Goal: Book appointment/travel/reservation

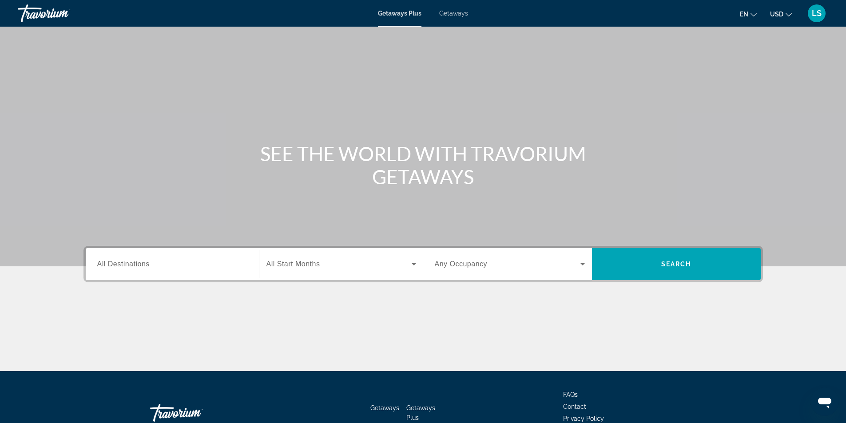
click at [105, 266] on span "All Destinations" at bounding box center [123, 264] width 52 height 8
click at [105, 266] on input "Destination All Destinations" at bounding box center [172, 264] width 150 height 11
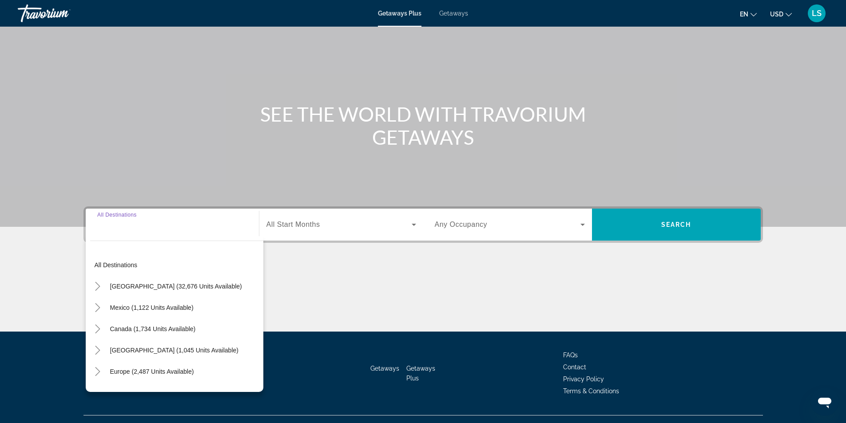
scroll to position [57, 0]
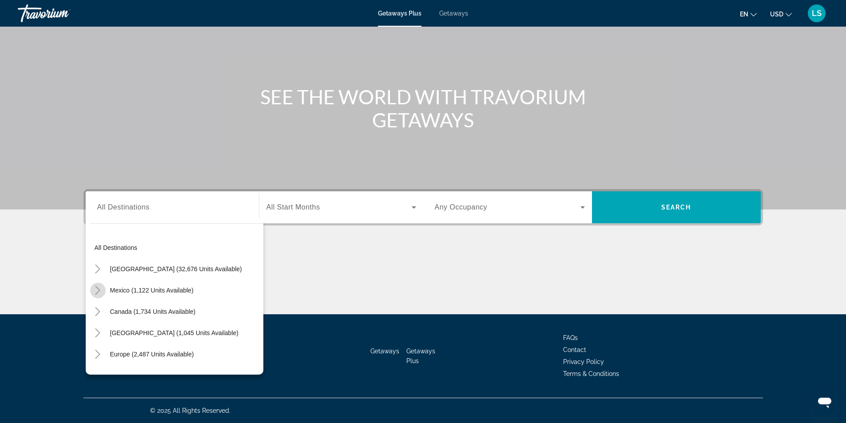
click at [95, 291] on icon "Toggle Mexico (1,122 units available)" at bounding box center [97, 290] width 9 height 9
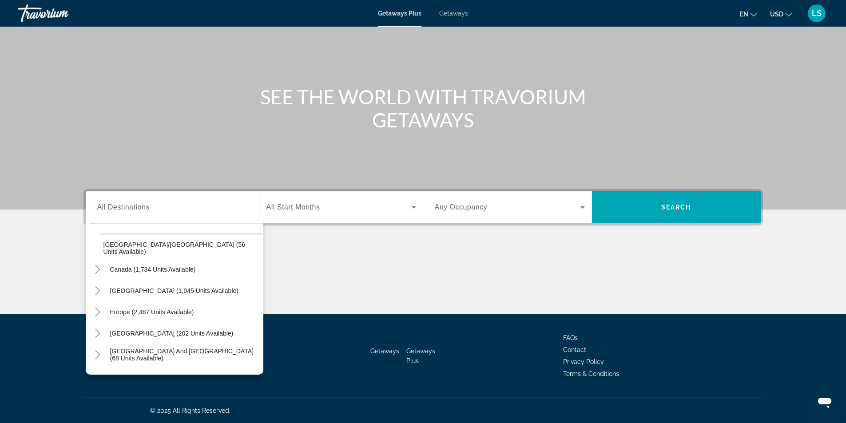
scroll to position [269, 0]
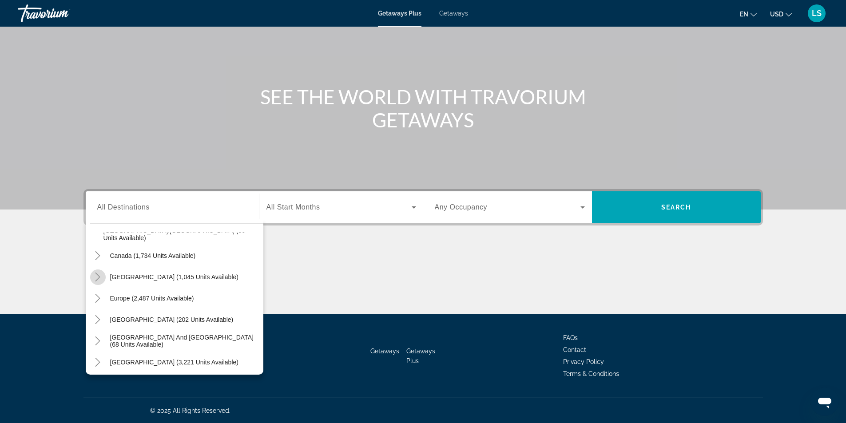
click at [99, 273] on icon "Toggle Caribbean & Atlantic Islands (1,045 units available)" at bounding box center [97, 277] width 9 height 9
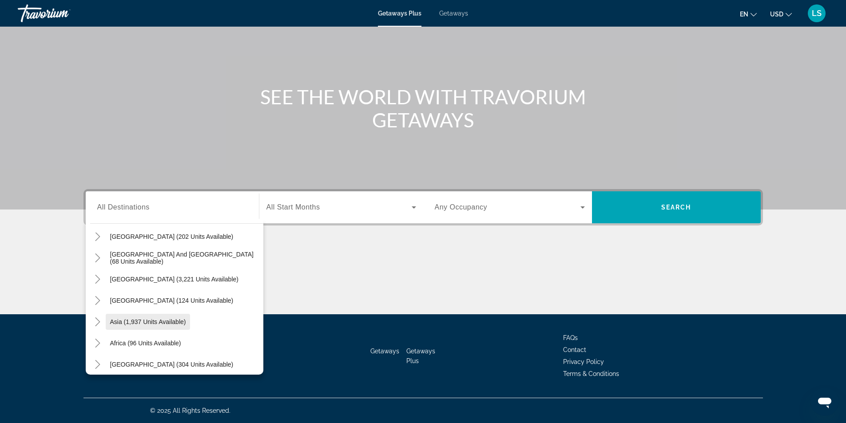
scroll to position [549, 0]
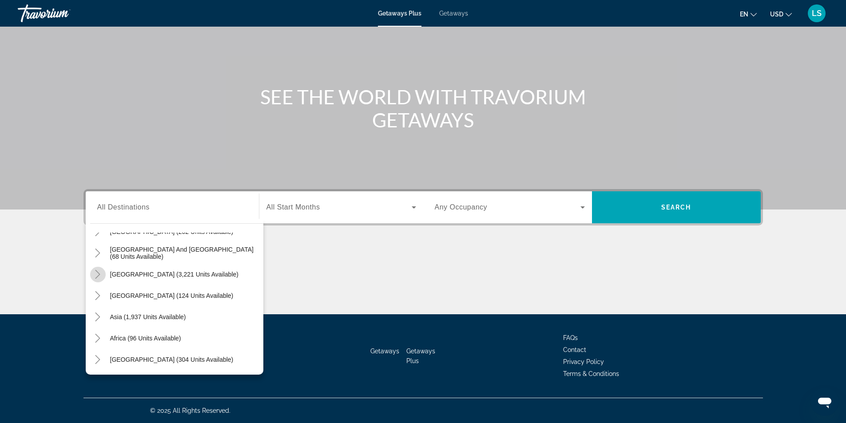
click at [95, 274] on icon "Toggle South America (3,221 units available)" at bounding box center [97, 274] width 9 height 9
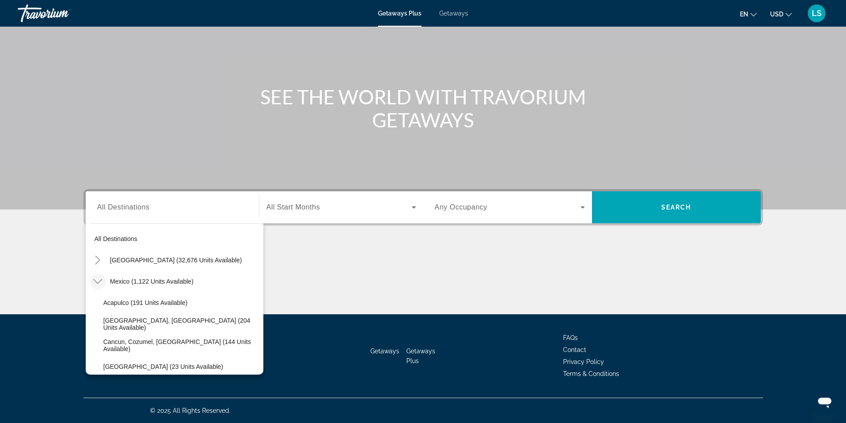
scroll to position [0, 0]
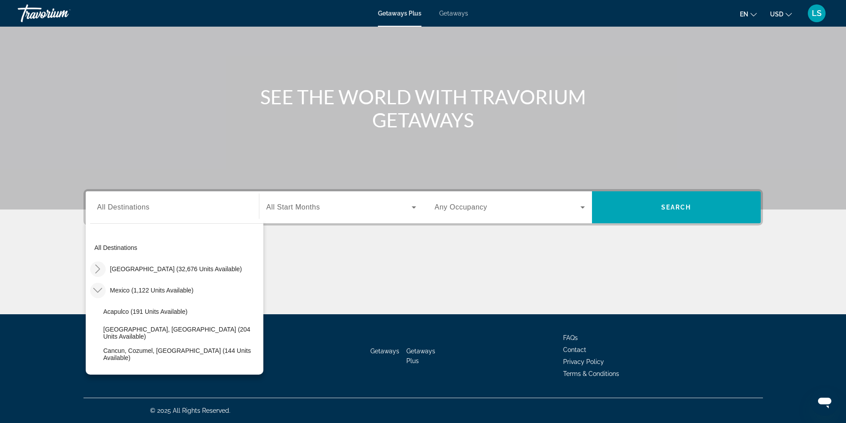
click at [95, 270] on icon "Toggle United States (32,676 units available)" at bounding box center [97, 269] width 9 height 9
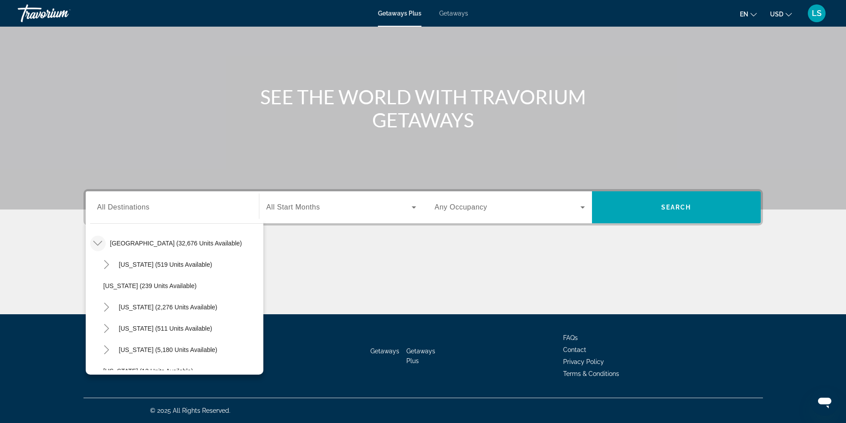
drag, startPoint x: 252, startPoint y: 176, endPoint x: 281, endPoint y: 181, distance: 29.8
click at [252, 175] on div "Main content" at bounding box center [423, 76] width 846 height 266
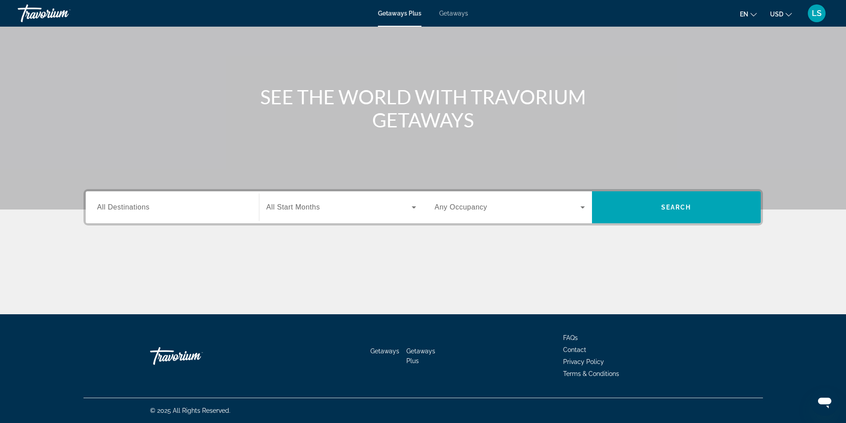
click at [301, 206] on span "All Start Months" at bounding box center [293, 207] width 54 height 8
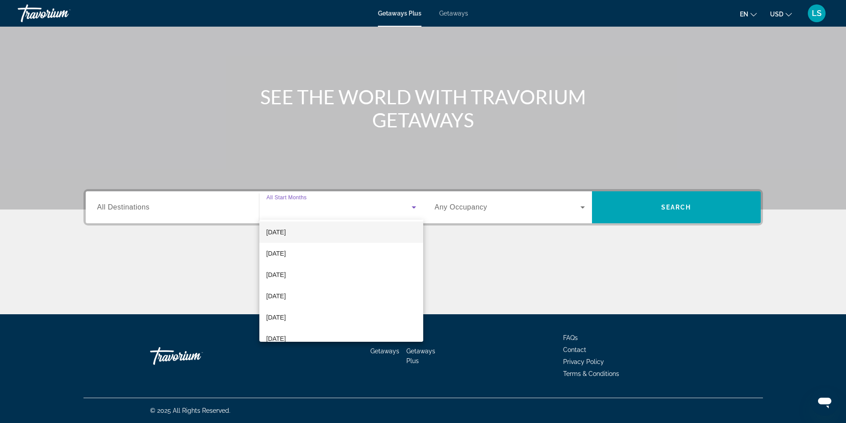
scroll to position [89, 0]
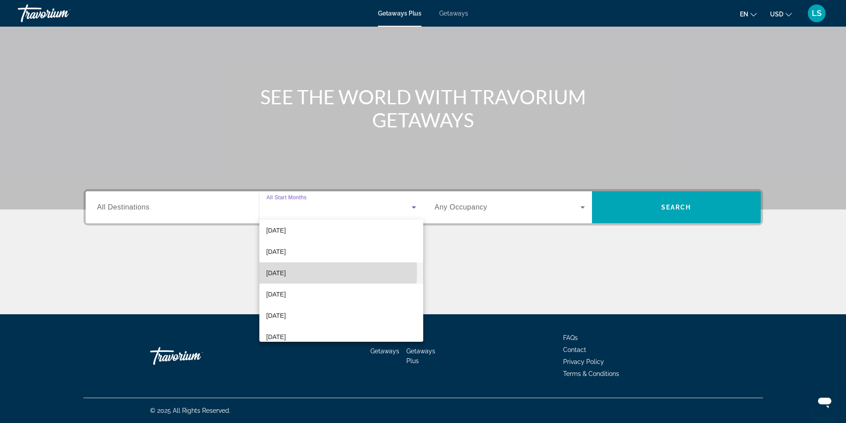
click at [279, 272] on span "[DATE]" at bounding box center [276, 273] width 20 height 11
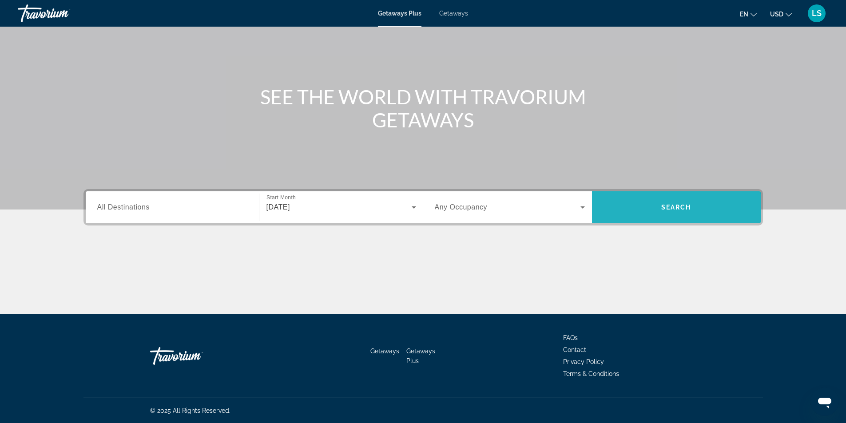
click at [635, 210] on span "Search widget" at bounding box center [676, 207] width 169 height 21
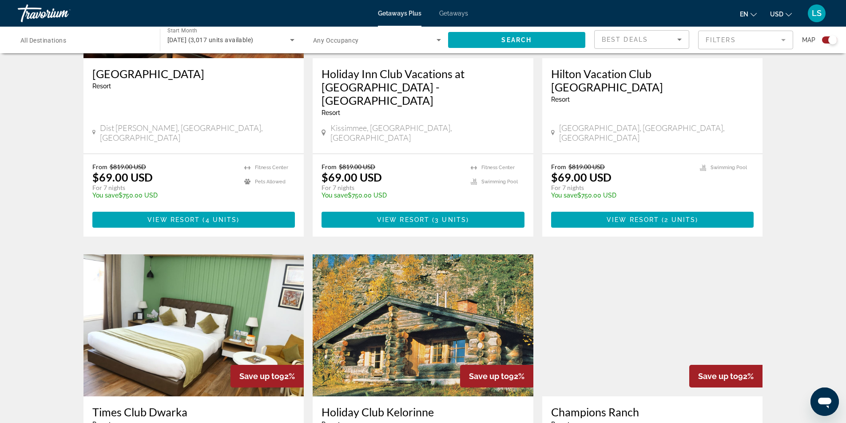
scroll to position [1199, 0]
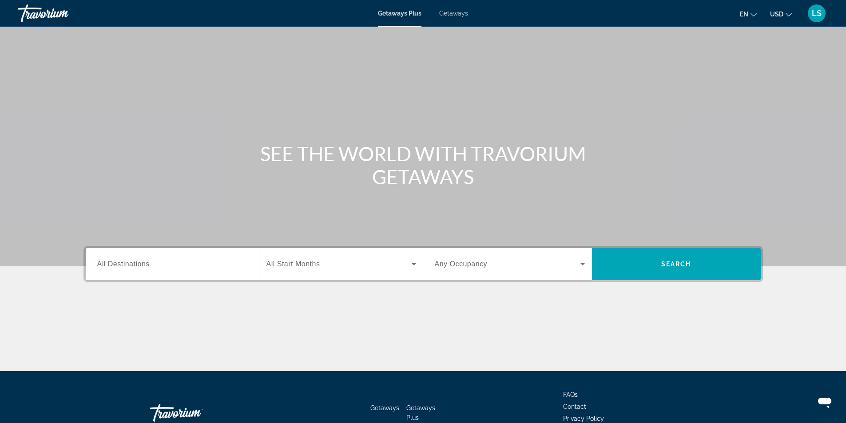
click at [458, 9] on div "Getaways Plus Getaways en English Español Français Italiano Português русский U…" at bounding box center [423, 13] width 846 height 23
click at [456, 13] on span "Getaways" at bounding box center [453, 13] width 29 height 7
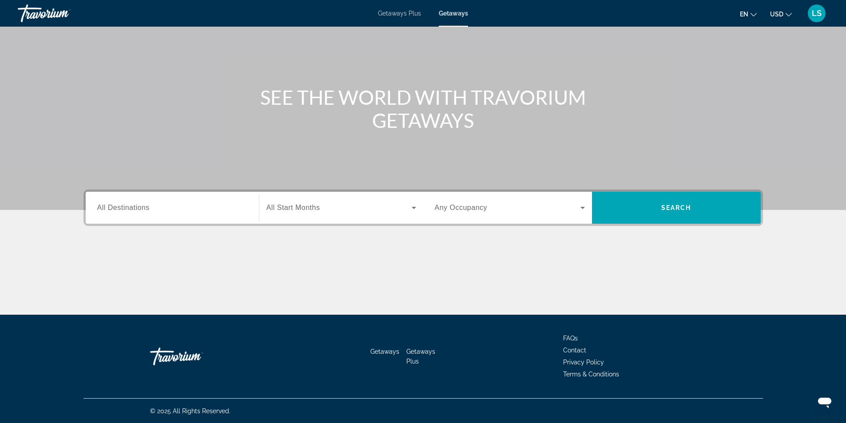
scroll to position [57, 0]
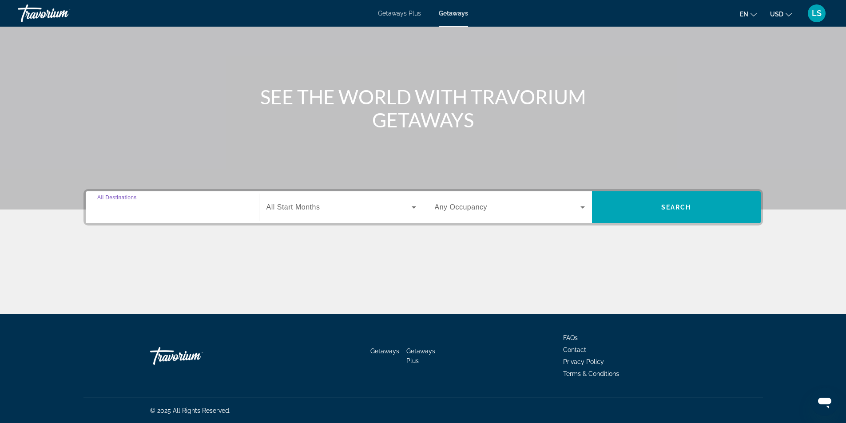
click at [131, 203] on input "Destination All Destinations" at bounding box center [172, 207] width 150 height 11
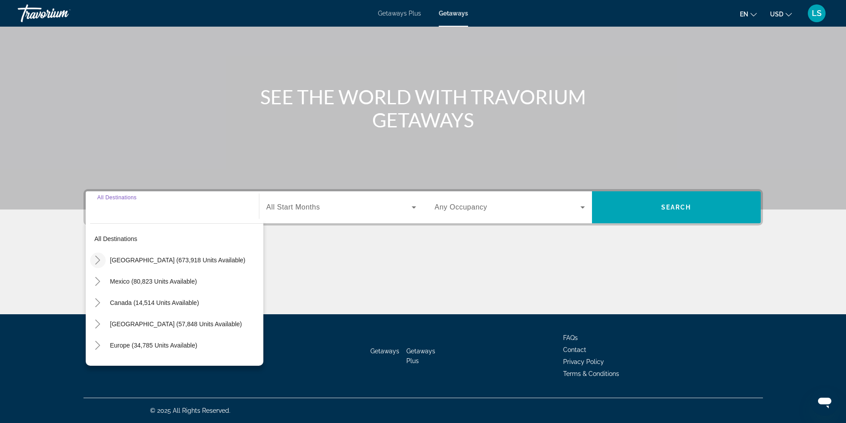
click at [95, 261] on icon "Toggle United States (673,918 units available)" at bounding box center [97, 260] width 9 height 9
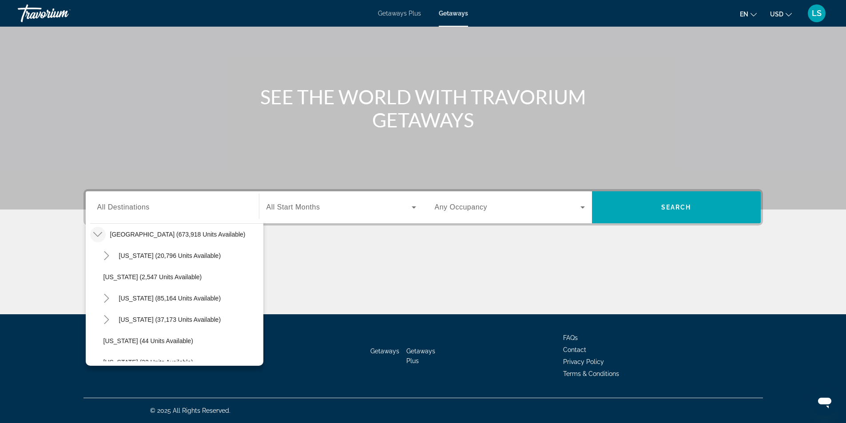
click at [100, 233] on icon "Toggle United States (673,918 units available)" at bounding box center [97, 234] width 9 height 9
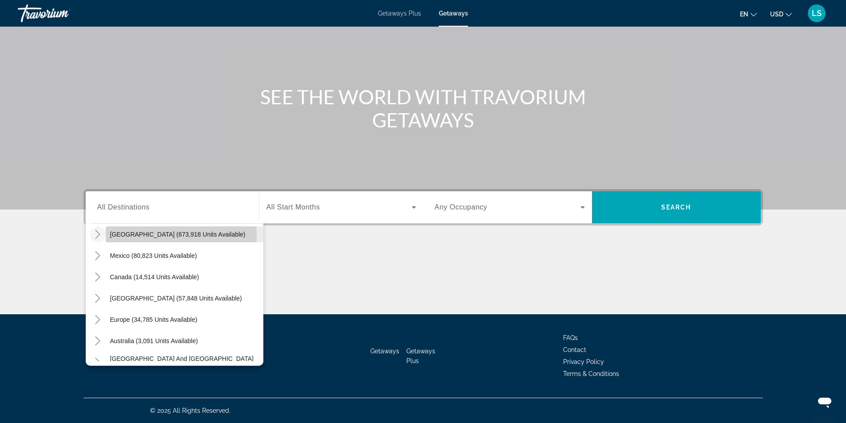
click at [115, 237] on span "[GEOGRAPHIC_DATA] (673,918 units available)" at bounding box center [177, 234] width 135 height 7
type input "**********"
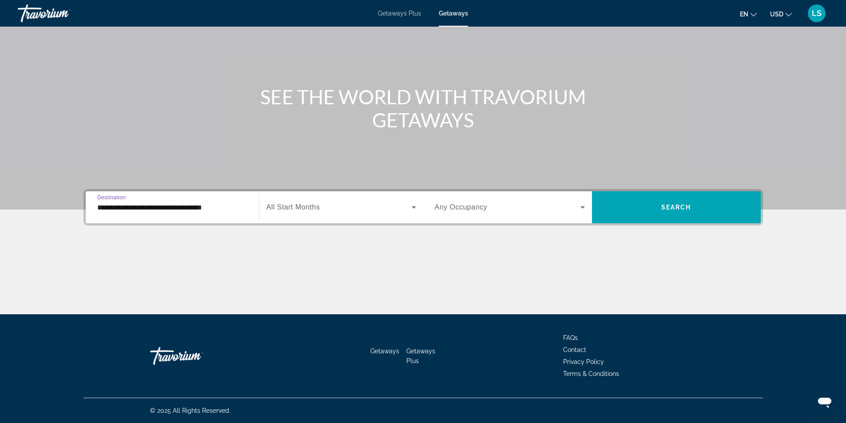
click at [292, 209] on span "All Start Months" at bounding box center [293, 207] width 54 height 8
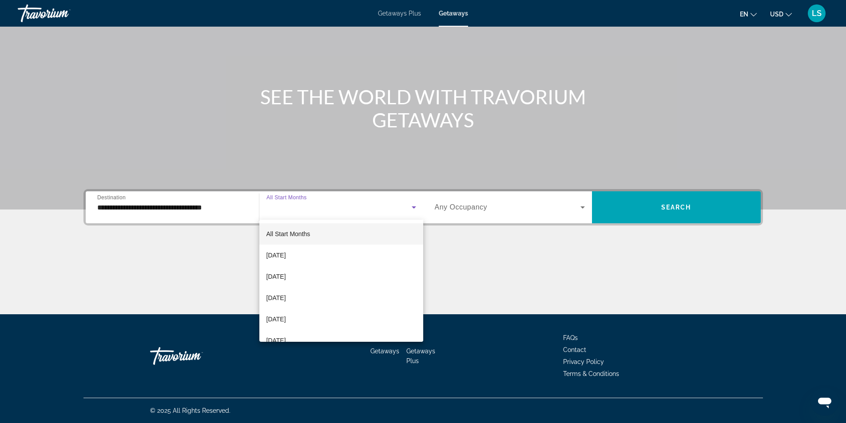
click at [579, 207] on div at bounding box center [423, 211] width 846 height 423
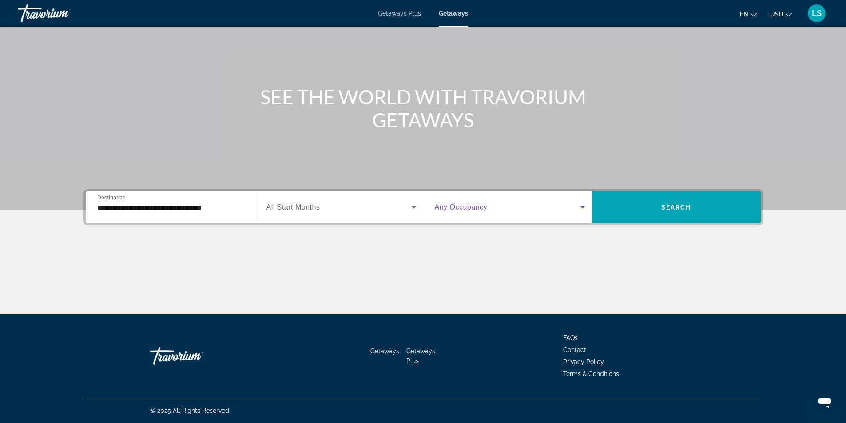
click at [485, 212] on span "Search widget" at bounding box center [508, 207] width 146 height 11
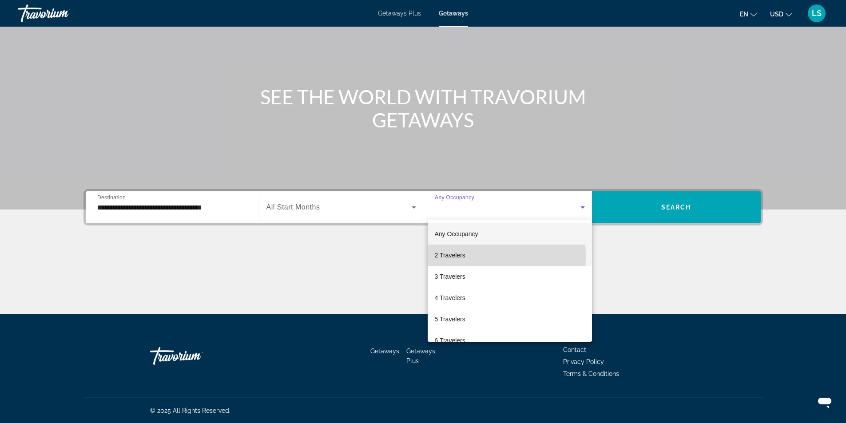
click at [440, 256] on span "2 Travelers" at bounding box center [450, 255] width 31 height 11
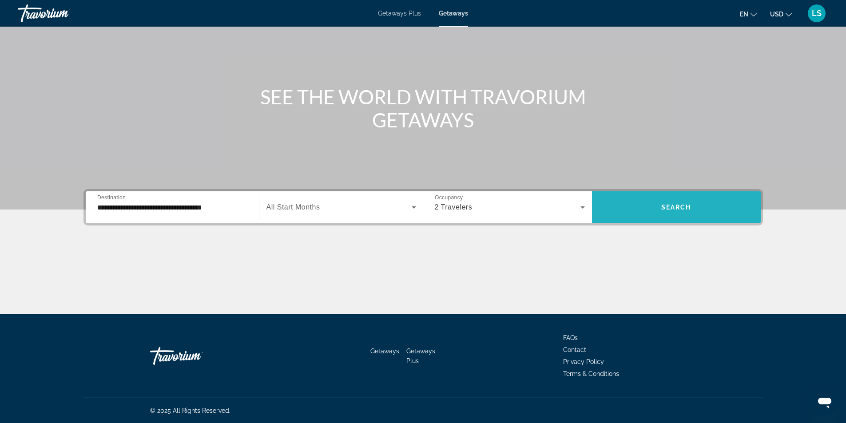
click at [647, 205] on span "Search widget" at bounding box center [676, 207] width 169 height 21
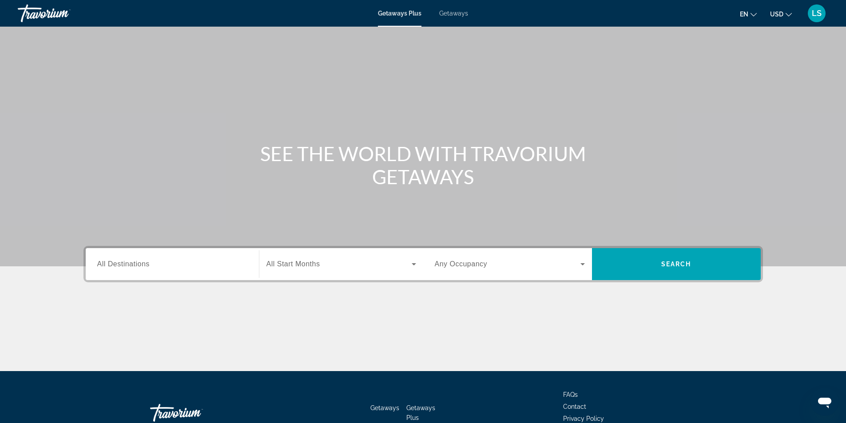
click at [450, 12] on span "Getaways" at bounding box center [453, 13] width 29 height 7
click at [152, 264] on input "Destination All Destinations" at bounding box center [172, 264] width 150 height 11
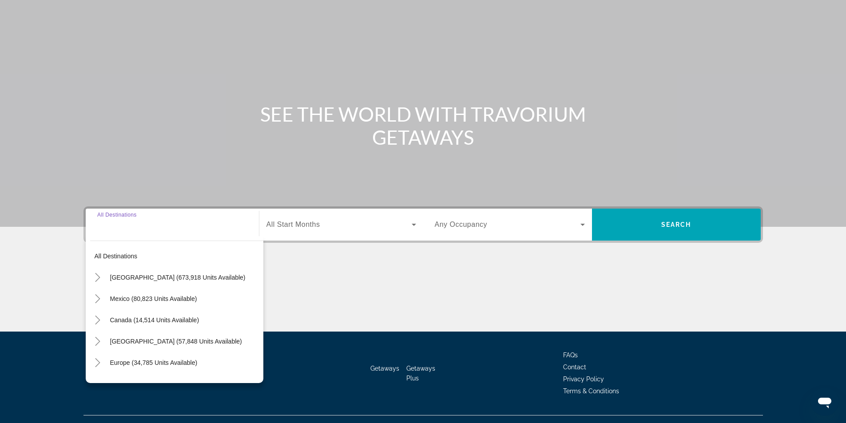
scroll to position [57, 0]
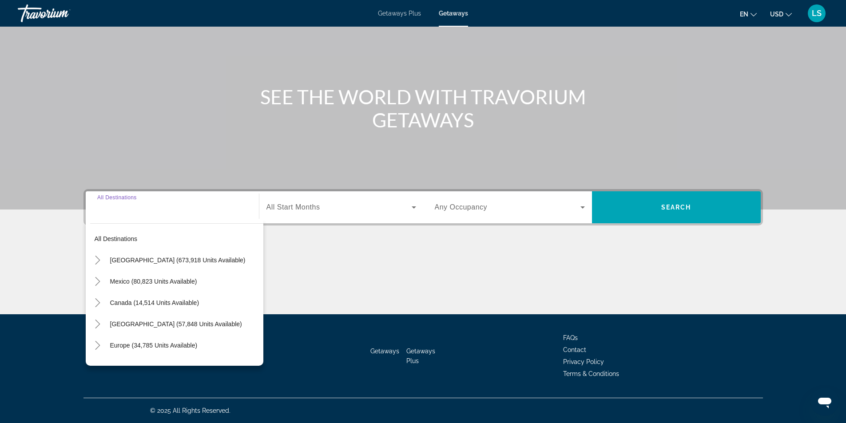
click at [143, 257] on span "United States (673,918 units available)" at bounding box center [177, 260] width 135 height 7
type input "**********"
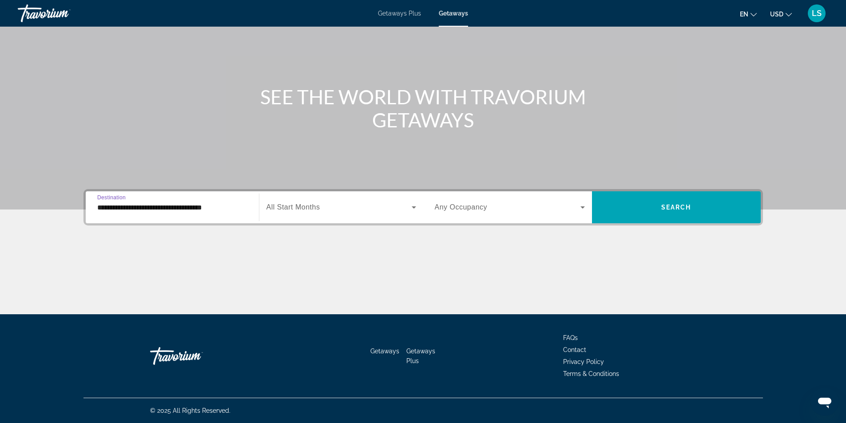
click at [448, 206] on span "Any Occupancy" at bounding box center [461, 207] width 53 height 8
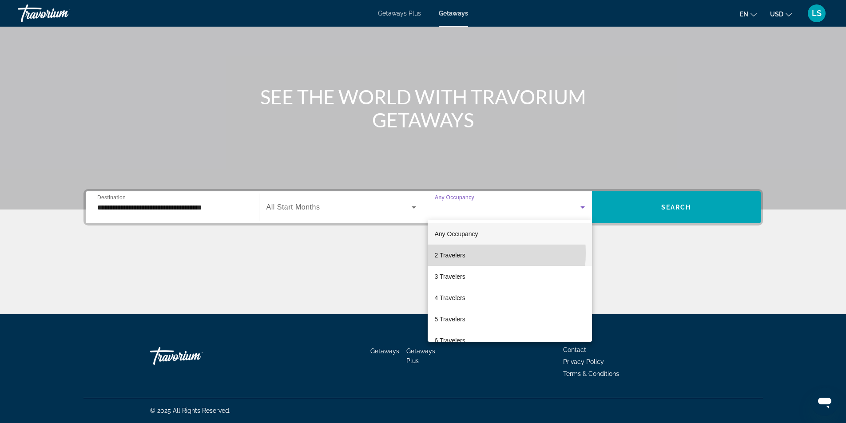
click at [449, 253] on span "2 Travelers" at bounding box center [450, 255] width 31 height 11
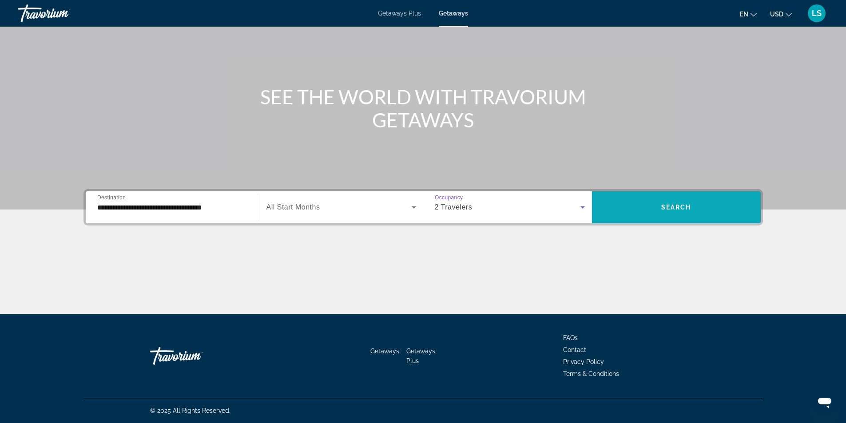
click at [622, 213] on span "Search widget" at bounding box center [676, 207] width 169 height 21
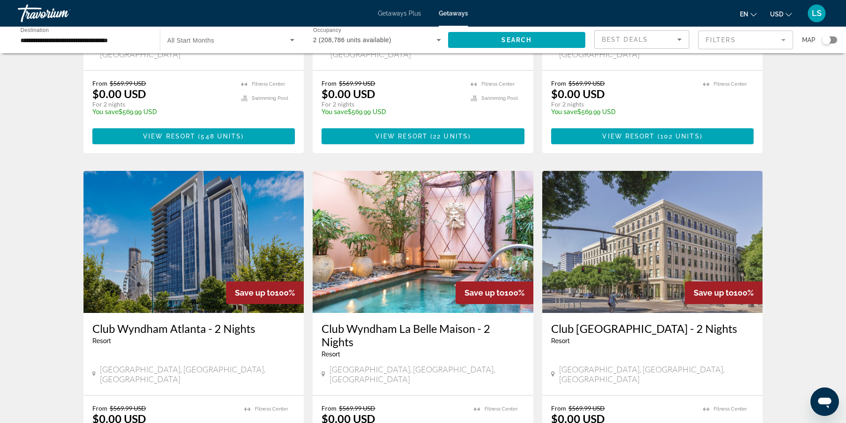
scroll to position [888, 0]
